Goal: Task Accomplishment & Management: Complete application form

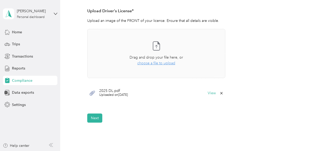
scroll to position [143, 0]
click at [94, 117] on button "Next" at bounding box center [94, 117] width 15 height 9
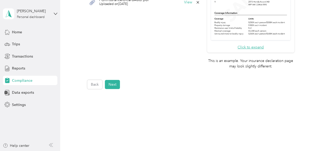
scroll to position [223, 0]
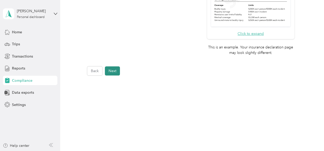
click at [112, 70] on button "Next" at bounding box center [112, 70] width 15 height 9
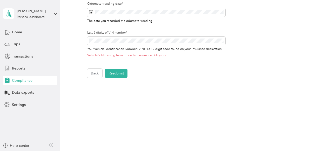
scroll to position [226, 0]
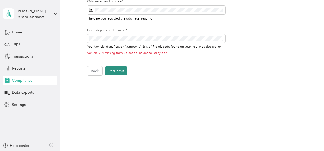
click at [118, 69] on button "Resubmit" at bounding box center [116, 70] width 23 height 9
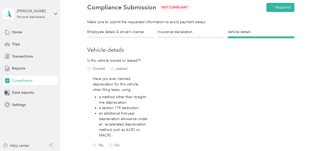
scroll to position [6, 0]
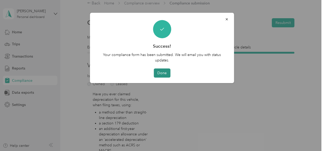
click at [163, 72] on button "Done" at bounding box center [162, 72] width 17 height 9
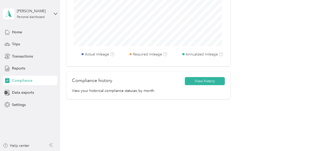
scroll to position [283, 0]
